Goal: Transaction & Acquisition: Book appointment/travel/reservation

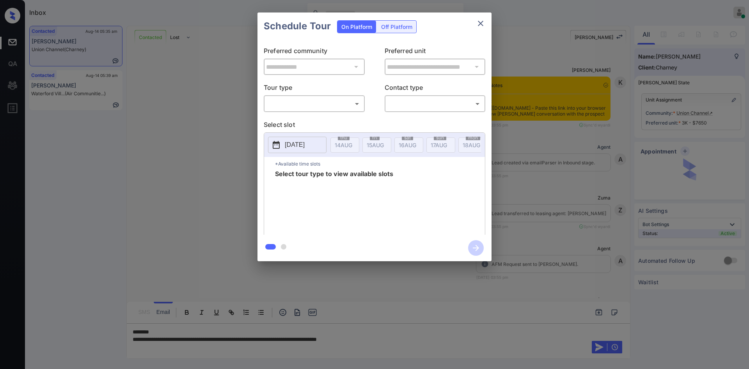
scroll to position [3463, 0]
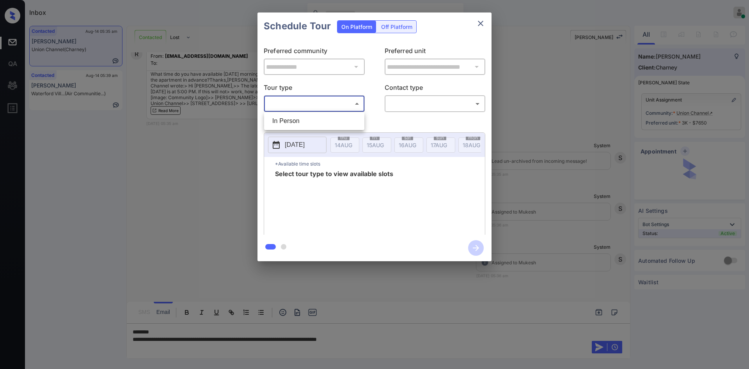
click at [329, 102] on body "Inbox Mukesh Online Set yourself offline Set yourself on break Profile Switch t…" at bounding box center [374, 184] width 749 height 369
click at [286, 125] on li "In Person" at bounding box center [314, 121] width 96 height 14
type input "********"
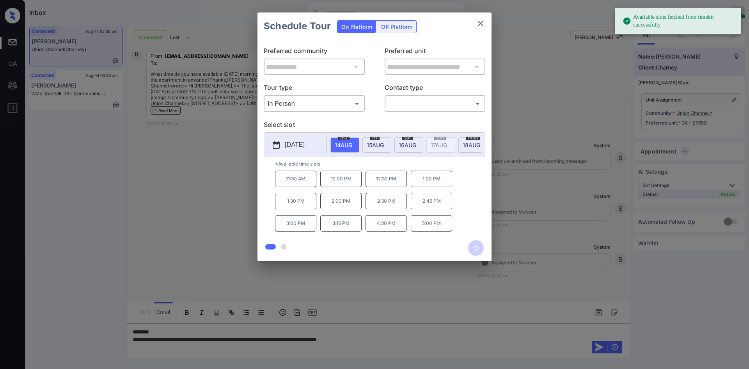
click at [381, 140] on div "[DATE]" at bounding box center [376, 144] width 29 height 15
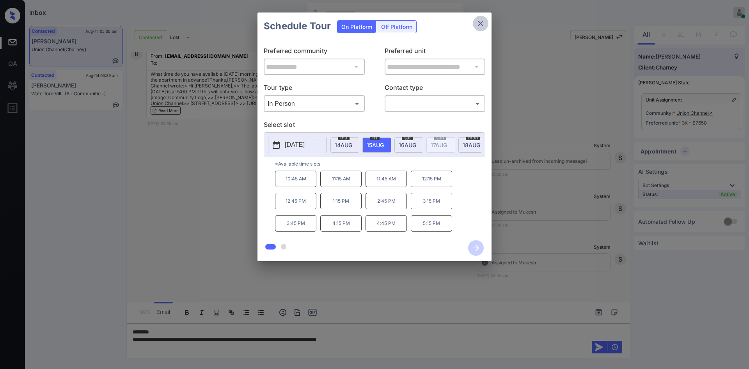
click at [484, 27] on icon "close" at bounding box center [480, 23] width 9 height 9
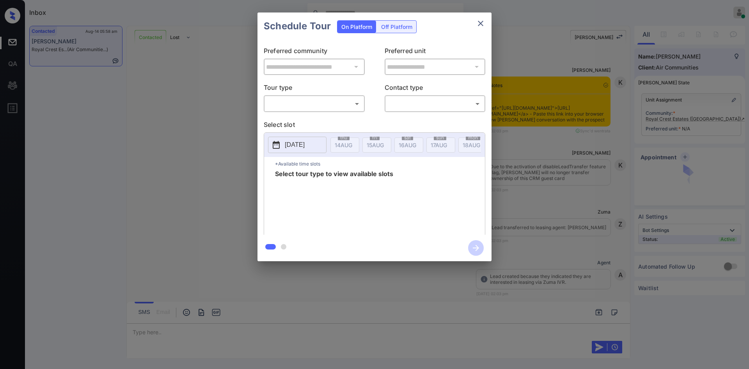
scroll to position [1951, 0]
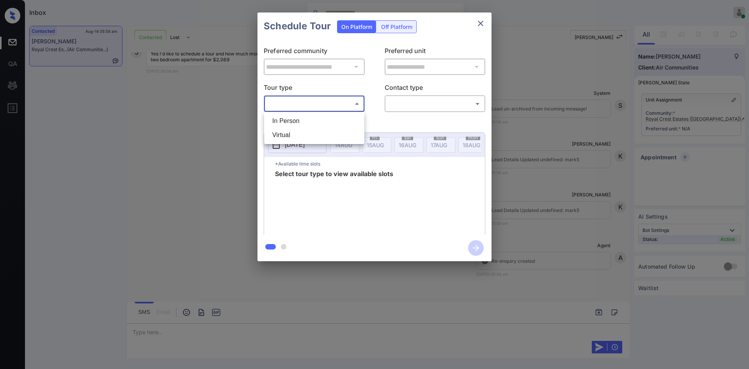
click at [340, 103] on body "Inbox Mukesh Online Set yourself offline Set yourself on break Profile Switch t…" at bounding box center [374, 184] width 749 height 369
click at [292, 115] on li "In Person" at bounding box center [314, 121] width 96 height 14
type input "********"
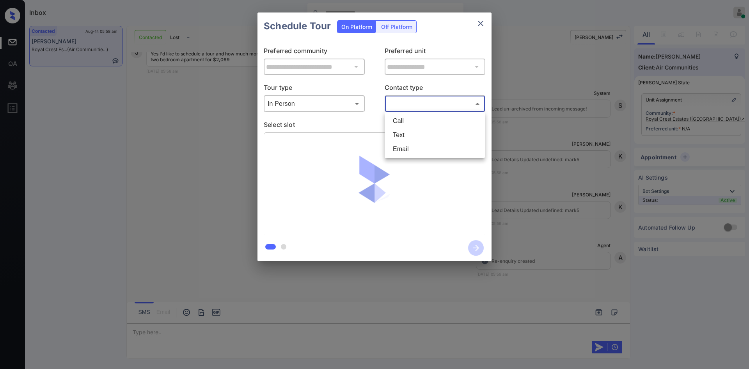
drag, startPoint x: 406, startPoint y: 105, endPoint x: 401, endPoint y: 133, distance: 29.2
click at [401, 133] on body "Inbox Mukesh Online Set yourself offline Set yourself on break Profile Switch t…" at bounding box center [374, 184] width 749 height 369
click at [401, 133] on li "Text" at bounding box center [434, 135] width 96 height 14
type input "****"
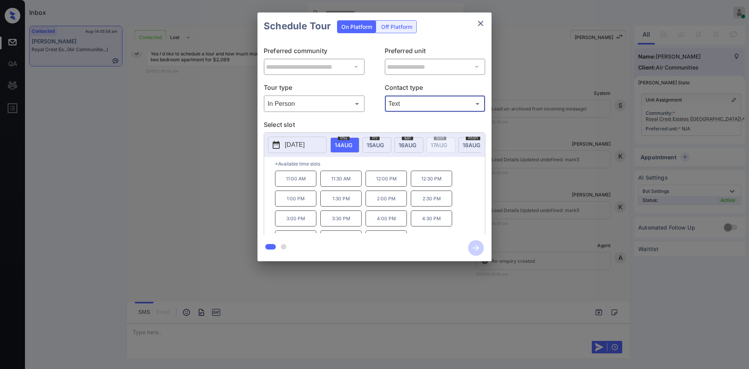
click at [352, 147] on span "15 AUG" at bounding box center [344, 145] width 18 height 7
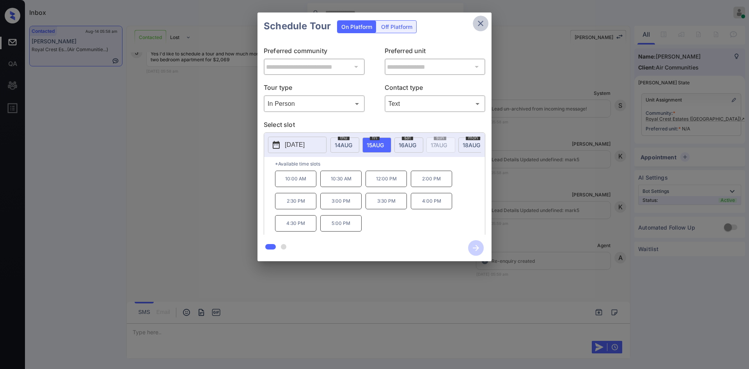
click at [480, 24] on icon "close" at bounding box center [480, 23] width 5 height 5
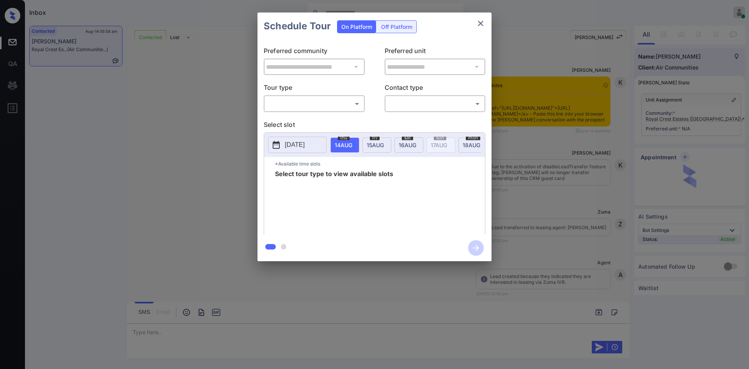
scroll to position [2003, 0]
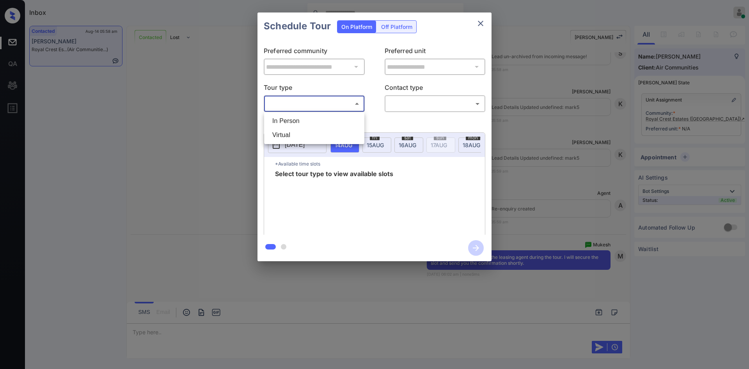
drag, startPoint x: 349, startPoint y: 109, endPoint x: 310, endPoint y: 119, distance: 39.8
click at [310, 119] on body "Inbox Mukesh Online Set yourself offline Set yourself on break Profile Switch t…" at bounding box center [374, 184] width 749 height 369
click at [310, 119] on li "In Person" at bounding box center [314, 121] width 96 height 14
type input "********"
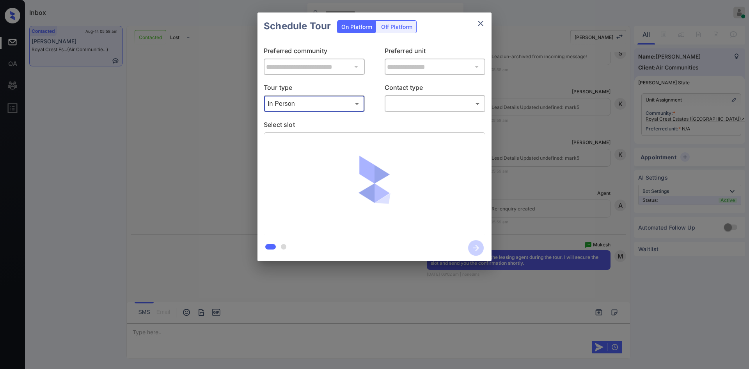
click at [398, 103] on body "Inbox Mukesh Online Set yourself offline Set yourself on break Profile Switch t…" at bounding box center [374, 184] width 749 height 369
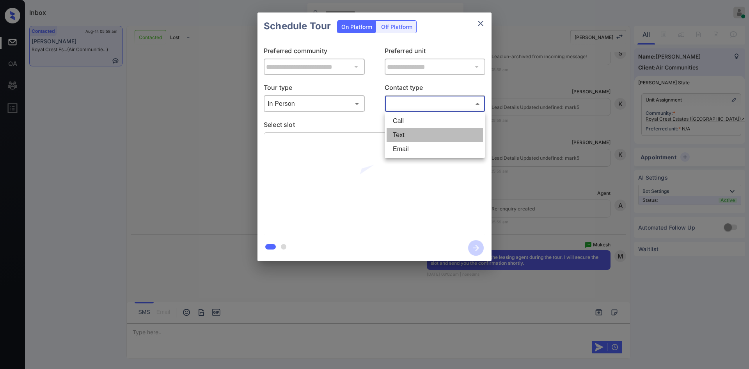
click at [405, 136] on li "Text" at bounding box center [434, 135] width 96 height 14
type input "****"
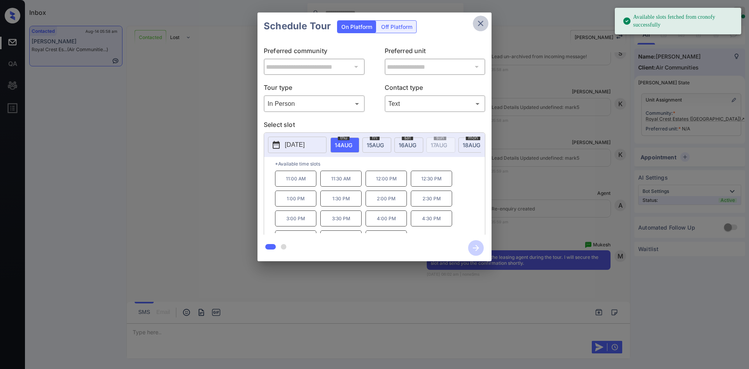
click at [478, 20] on icon "close" at bounding box center [480, 23] width 9 height 9
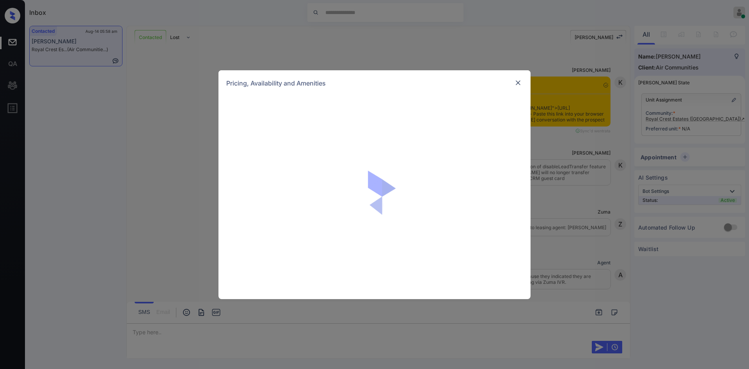
scroll to position [1849, 0]
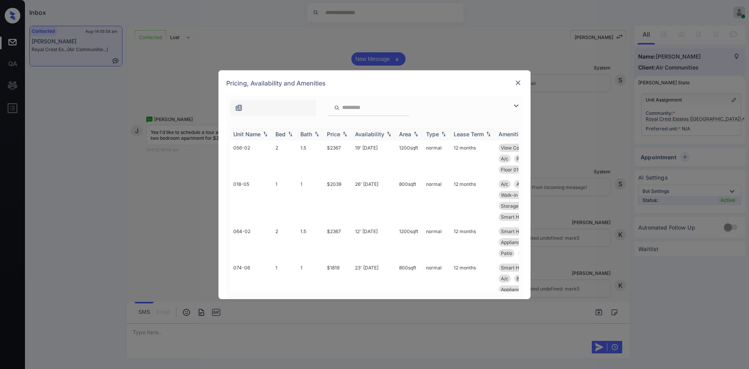
click at [337, 131] on div "Price" at bounding box center [333, 134] width 13 height 7
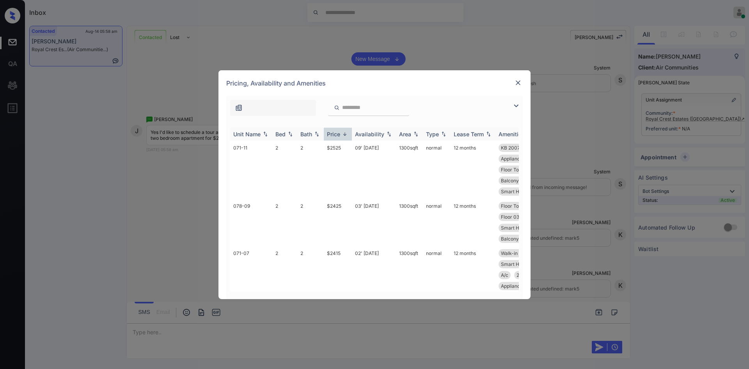
click at [337, 131] on div "Price" at bounding box center [333, 134] width 13 height 7
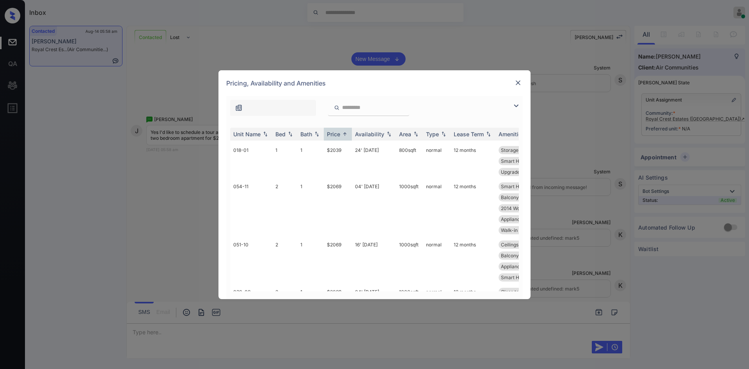
scroll to position [1432, 0]
click at [336, 195] on td "$2069" at bounding box center [338, 208] width 28 height 58
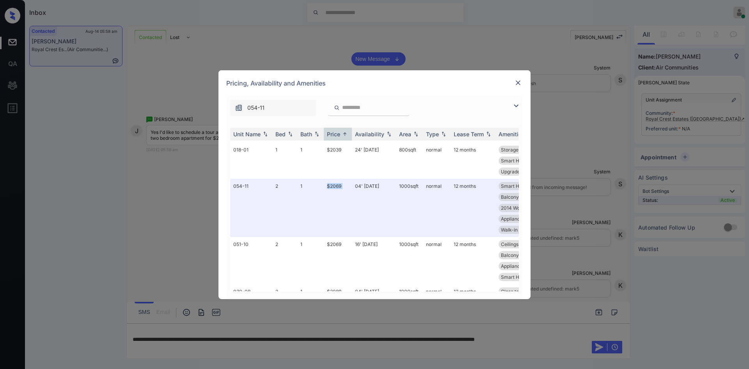
click at [519, 83] on img at bounding box center [518, 83] width 8 height 8
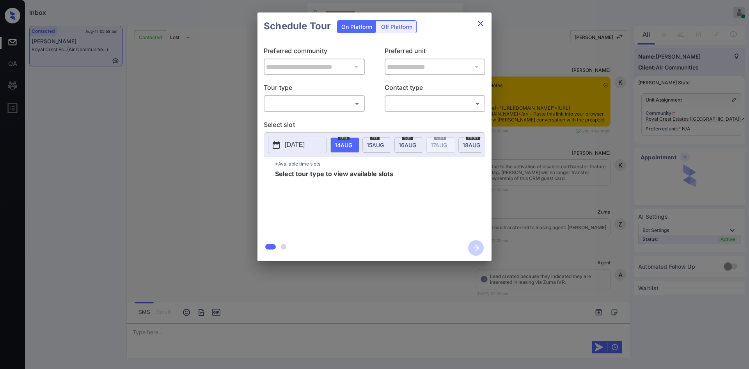
scroll to position [2152, 0]
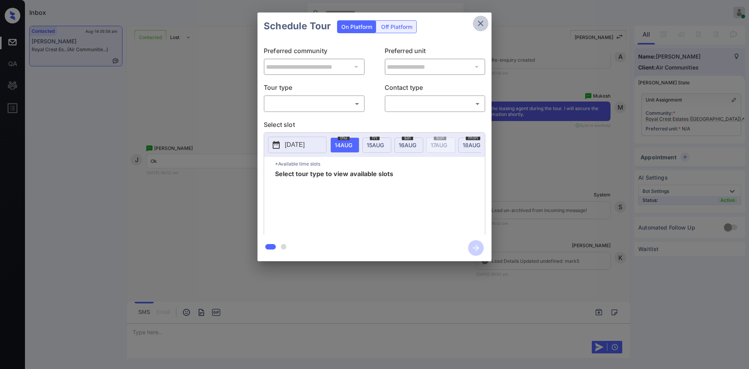
click at [480, 21] on icon "close" at bounding box center [480, 23] width 9 height 9
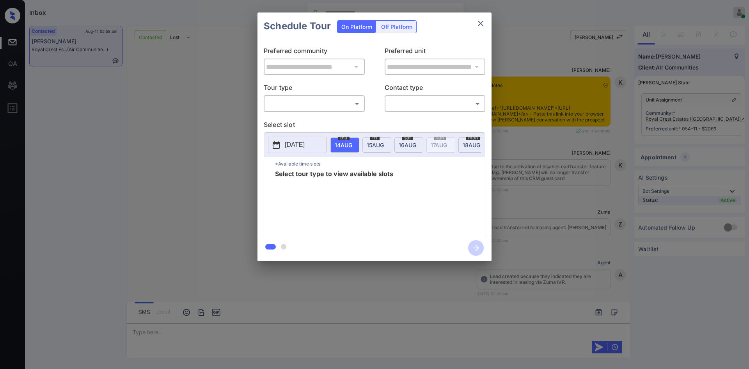
scroll to position [2203, 0]
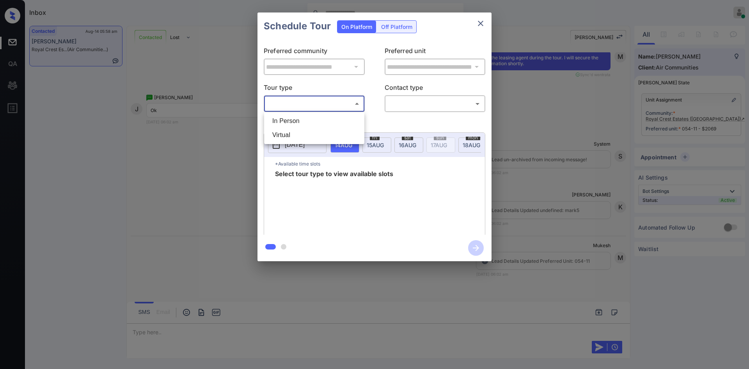
click at [330, 97] on body "Inbox Mukesh Online Set yourself offline Set yourself on break Profile Switch t…" at bounding box center [374, 184] width 749 height 369
click at [316, 121] on li "In Person" at bounding box center [314, 121] width 96 height 14
type input "********"
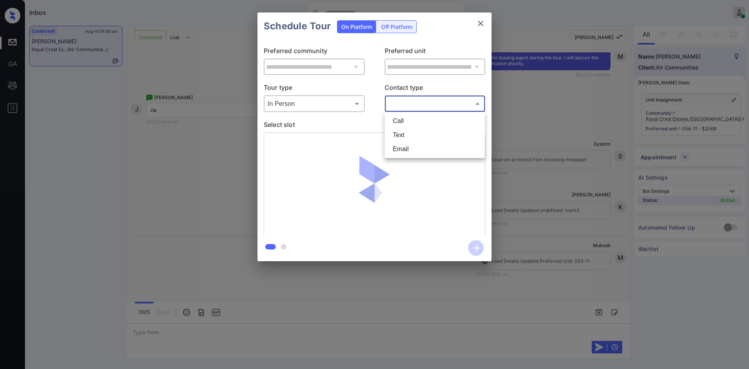
drag, startPoint x: 436, startPoint y: 103, endPoint x: 401, endPoint y: 139, distance: 50.2
click at [401, 139] on body "Inbox Mukesh Online Set yourself offline Set yourself on break Profile Switch t…" at bounding box center [374, 184] width 749 height 369
click at [401, 139] on li "Text" at bounding box center [434, 135] width 96 height 14
type input "****"
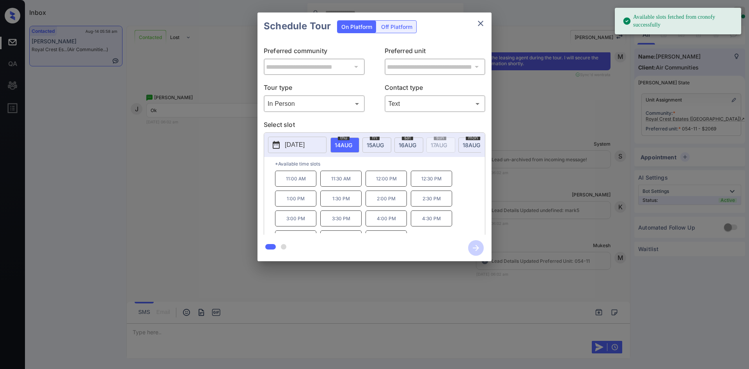
click at [373, 149] on div "fri 15 AUG" at bounding box center [376, 144] width 29 height 15
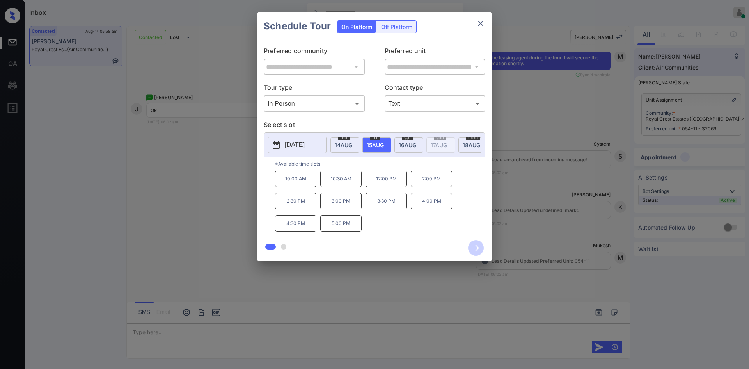
click at [391, 176] on p "12:00 PM" at bounding box center [385, 178] width 41 height 16
click at [478, 249] on icon "button" at bounding box center [476, 248] width 16 height 16
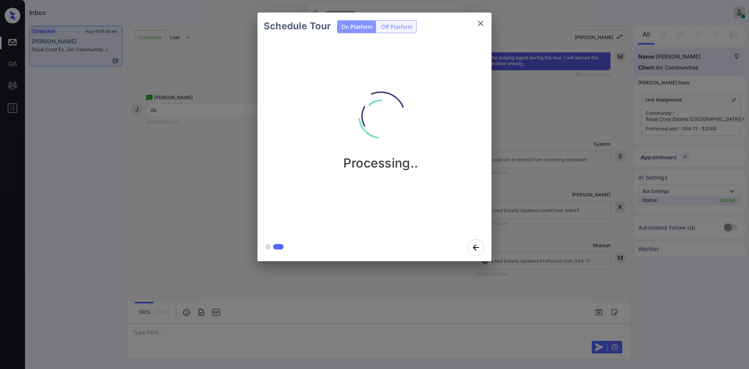
scroll to position [2497, 0]
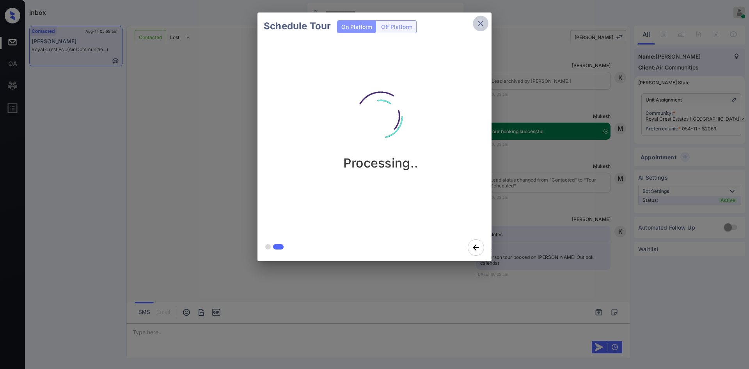
click at [486, 27] on button "close" at bounding box center [481, 24] width 16 height 16
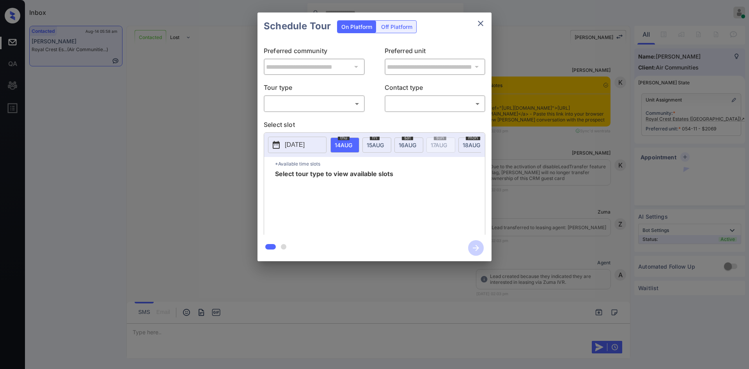
scroll to position [2497, 0]
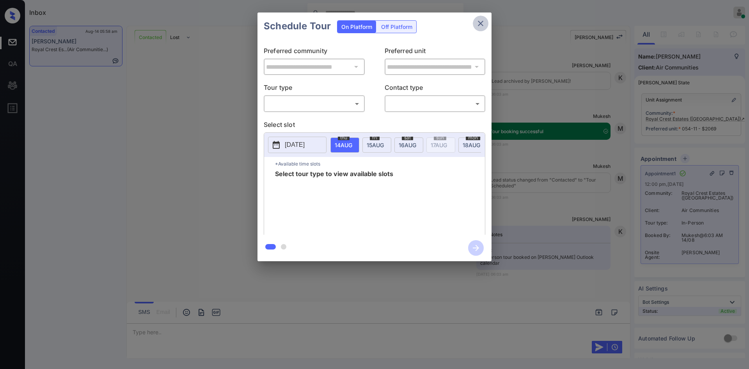
click at [483, 23] on icon "close" at bounding box center [480, 23] width 9 height 9
